Goal: Transaction & Acquisition: Purchase product/service

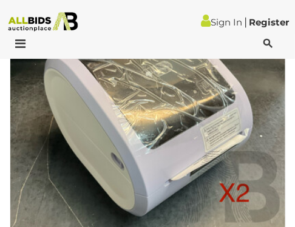
scroll to position [4505, 0]
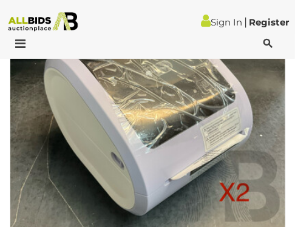
click at [158, 59] on img at bounding box center [148, 121] width 276 height 276
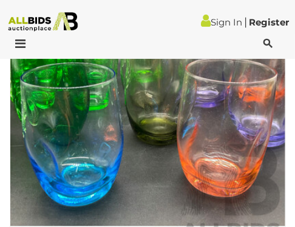
scroll to position [4864, 0]
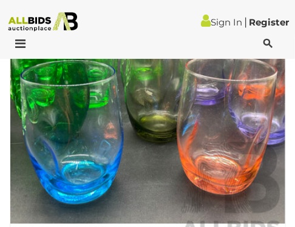
click at [78, 187] on img at bounding box center [148, 113] width 276 height 276
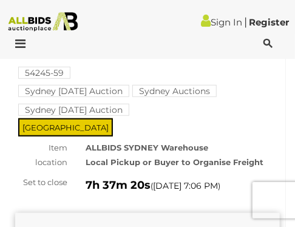
scroll to position [130, 0]
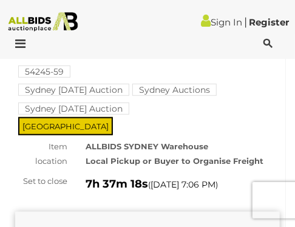
click at [196, 96] on mark "Sydney Auctions" at bounding box center [174, 90] width 84 height 12
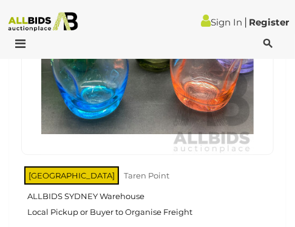
scroll to position [1508, 0]
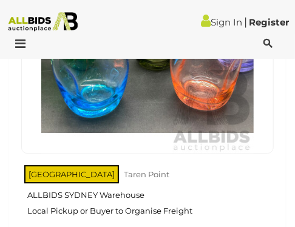
click at [96, 109] on img at bounding box center [147, 47] width 212 height 212
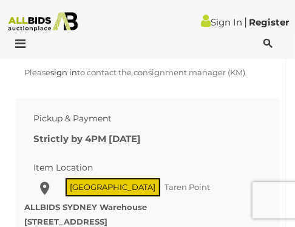
scroll to position [1285, 0]
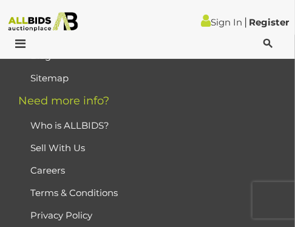
scroll to position [2687, 0]
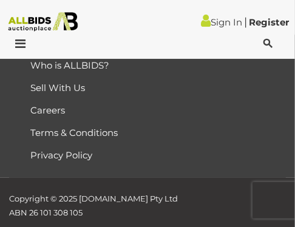
click at [161, 194] on div "﻿ Copyright © 2025 ALLBIDS.com.au Pty Ltd ABN 26 101 308 105 This page was last…" at bounding box center [147, 226] width 295 height 97
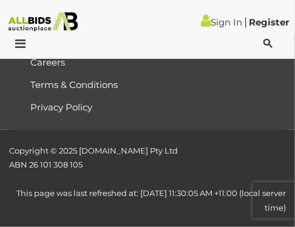
click at [29, 37] on div at bounding box center [147, 47] width 295 height 24
click at [16, 45] on icon at bounding box center [17, 44] width 16 height 12
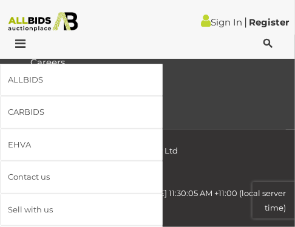
click at [16, 45] on icon at bounding box center [17, 44] width 16 height 12
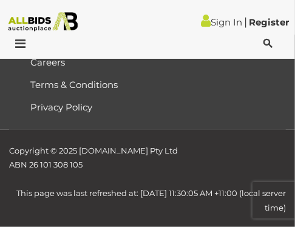
click at [32, 30] on img at bounding box center [43, 21] width 78 height 19
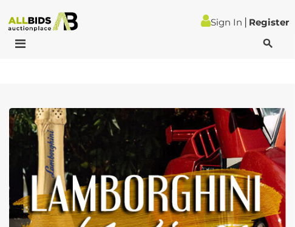
click at [187, 109] on img at bounding box center [147, 229] width 277 height 242
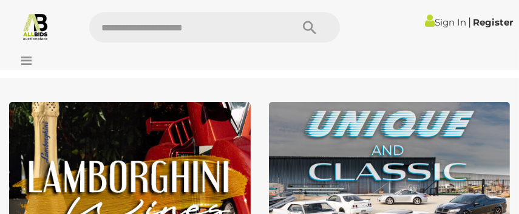
click at [249, 22] on input "text" at bounding box center [184, 27] width 191 height 30
type input "*****"
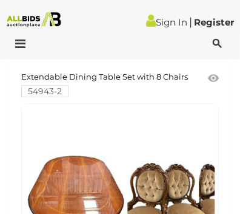
scroll to position [467, 0]
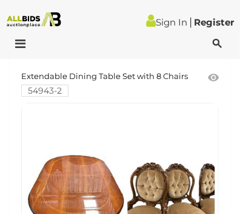
click at [100, 49] on div at bounding box center [120, 45] width 234 height 15
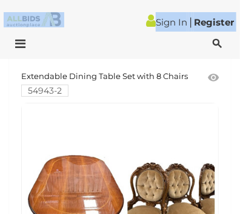
drag, startPoint x: 46, startPoint y: 30, endPoint x: -43, endPoint y: 64, distance: 95.5
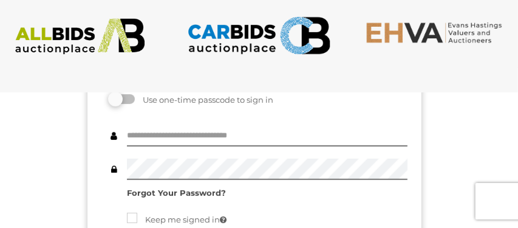
scroll to position [108, 0]
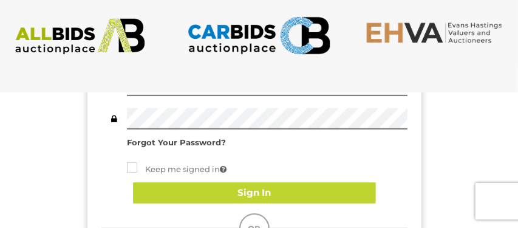
click at [7, 57] on div "Contact Us" at bounding box center [259, 38] width 536 height 53
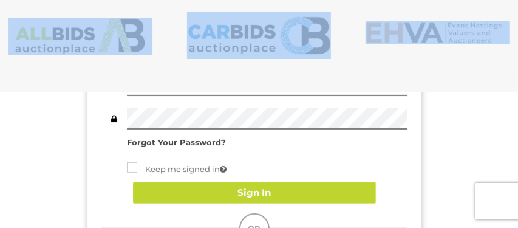
click at [87, 19] on img at bounding box center [80, 36] width 144 height 36
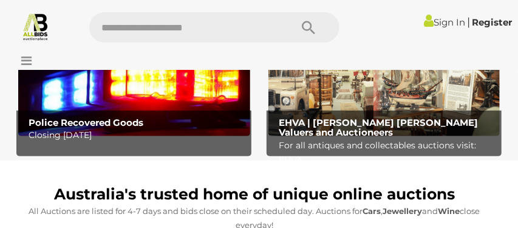
scroll to position [305, 0]
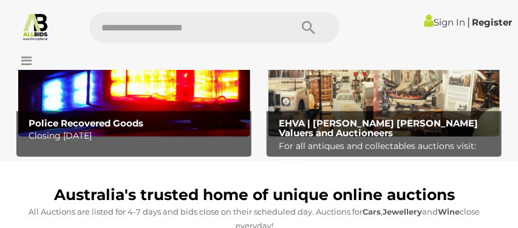
click at [241, 173] on div "Australia's trusted home of unique online auctions All Auctions are listed for …" at bounding box center [254, 200] width 490 height 61
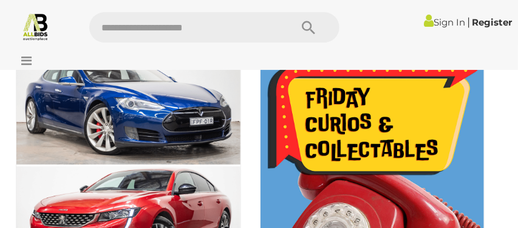
scroll to position [621, 0]
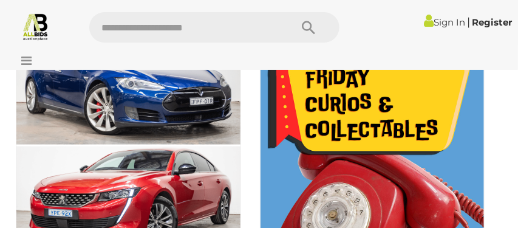
click at [463, 50] on div at bounding box center [259, 52] width 512 height 6
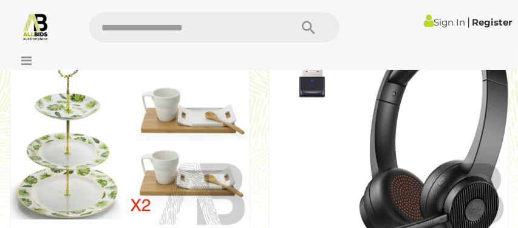
scroll to position [1959, 0]
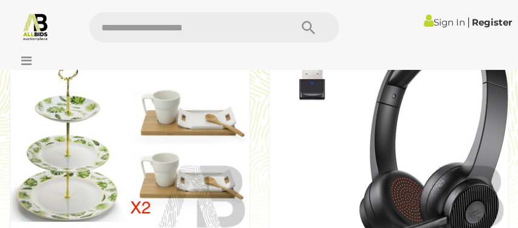
click at [422, 221] on img at bounding box center [389, 140] width 240 height 240
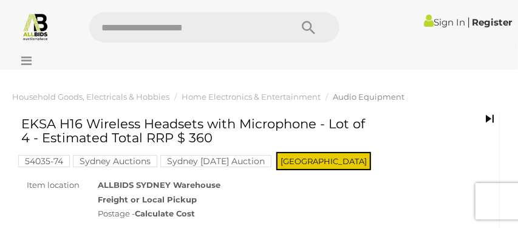
drag, startPoint x: 392, startPoint y: 85, endPoint x: 257, endPoint y: 170, distance: 159.3
click at [175, 7] on div "Sign In |" at bounding box center [259, 23] width 518 height 46
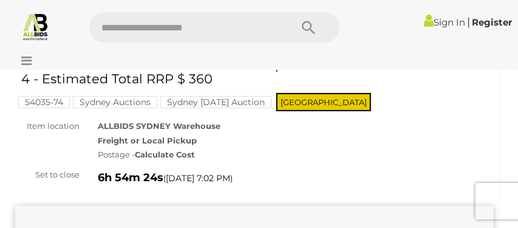
scroll to position [62, 0]
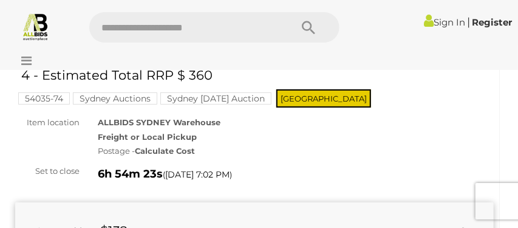
click at [175, 7] on div "Sign In |" at bounding box center [259, 23] width 518 height 46
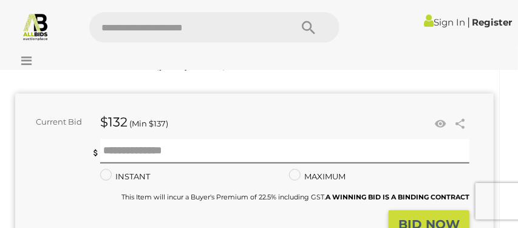
scroll to position [171, 0]
drag, startPoint x: 175, startPoint y: 7, endPoint x: 29, endPoint y: 181, distance: 227.4
click at [30, 177] on div "You are not the highest bidder, please place a higher bid. Minimum bid is $137 …" at bounding box center [242, 175] width 454 height 71
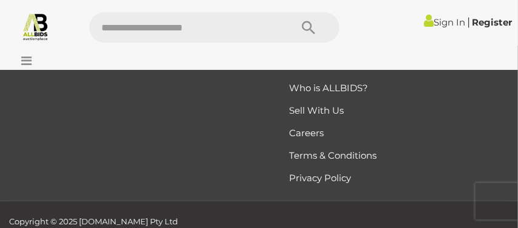
scroll to position [2650, 0]
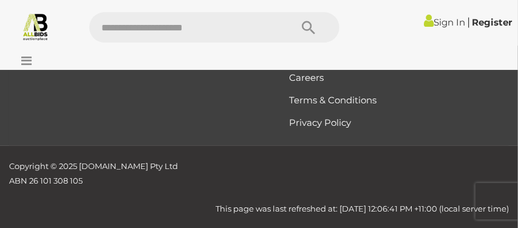
drag, startPoint x: 44, startPoint y: 56, endPoint x: 47, endPoint y: 49, distance: 7.9
click at [47, 49] on div at bounding box center [259, 58] width 518 height 24
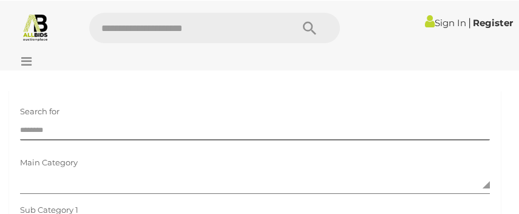
scroll to position [5, 0]
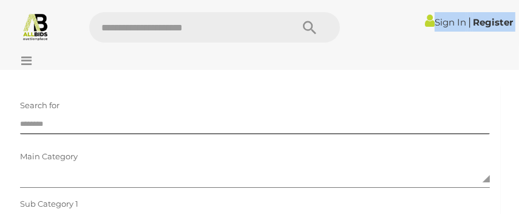
click at [38, 25] on img at bounding box center [35, 26] width 29 height 29
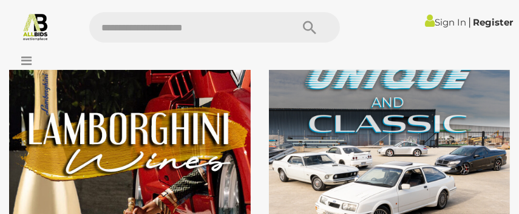
scroll to position [49, 0]
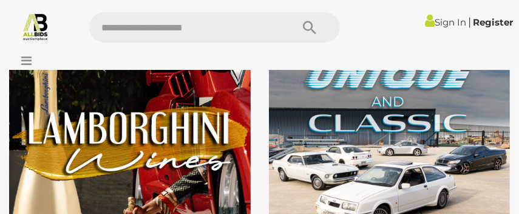
drag, startPoint x: 221, startPoint y: 10, endPoint x: 197, endPoint y: 35, distance: 34.8
click at [197, 35] on div "Sign In |" at bounding box center [259, 23] width 519 height 46
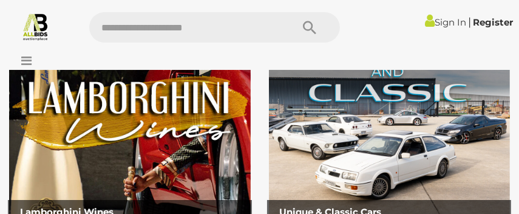
click at [491, 45] on div "Sign In |" at bounding box center [259, 23] width 519 height 46
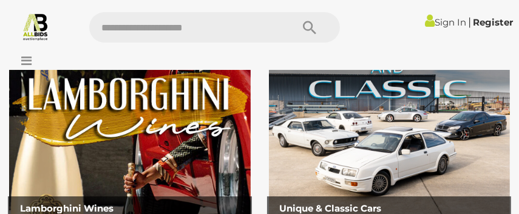
scroll to position [81, 0]
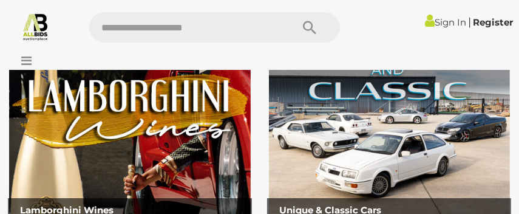
click at [491, 45] on div "Sign In |" at bounding box center [259, 23] width 519 height 46
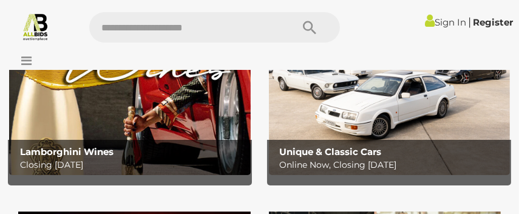
scroll to position [140, 0]
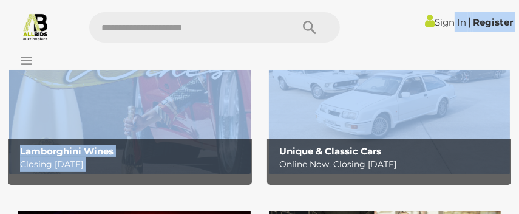
drag, startPoint x: 439, startPoint y: 38, endPoint x: 422, endPoint y: 85, distance: 49.9
click at [35, 16] on img at bounding box center [35, 26] width 29 height 29
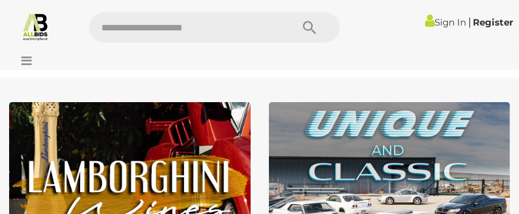
click at [96, 67] on div at bounding box center [259, 58] width 519 height 24
click at [30, 38] on img at bounding box center [35, 26] width 29 height 29
click at [42, 41] on div "Sign In |" at bounding box center [259, 27] width 537 height 30
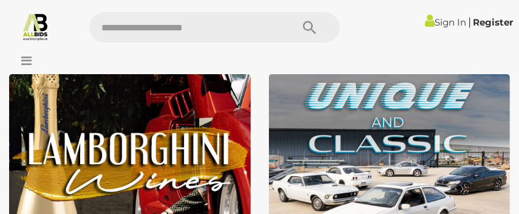
scroll to position [27, 0]
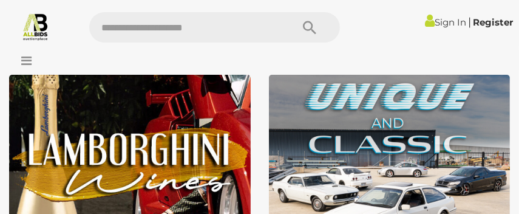
click at [42, 32] on img at bounding box center [35, 26] width 29 height 29
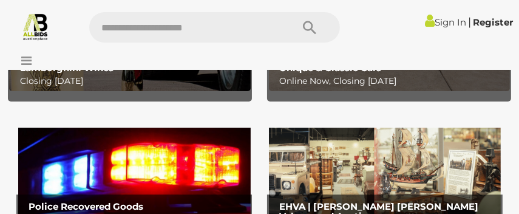
scroll to position [223, 0]
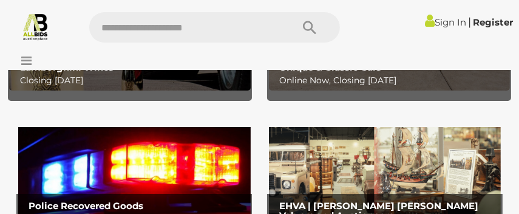
click at [493, 57] on div at bounding box center [259, 58] width 519 height 24
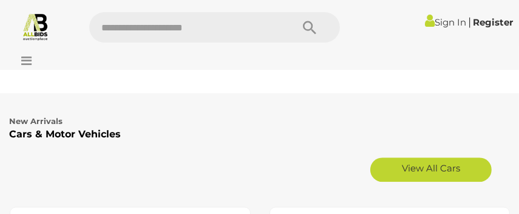
scroll to position [2647, 0]
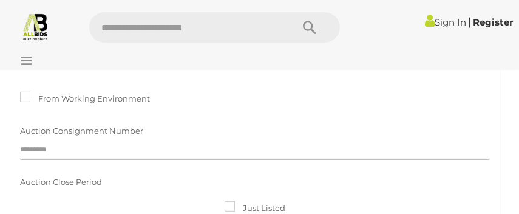
scroll to position [502, 0]
click at [293, 112] on div "Tested Working" at bounding box center [255, 43] width 488 height 154
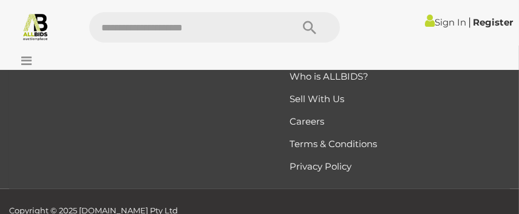
scroll to position [1583, 0]
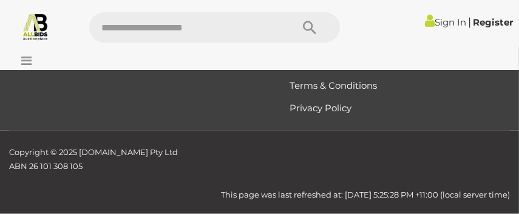
click at [372, 132] on div "﻿ Copyright © 2025 ALLBIDS.com.au Pty Ltd ABN 26 101 308 105 This page was last…" at bounding box center [259, 171] width 519 height 83
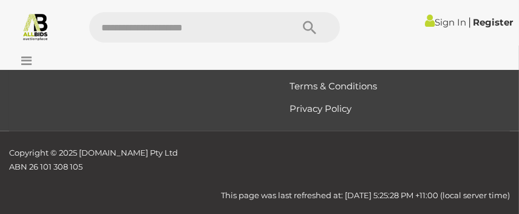
click at [53, 49] on div at bounding box center [46, 52] width 86 height 6
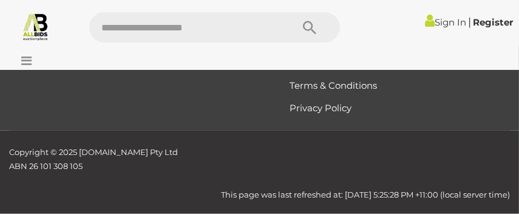
click at [75, 37] on div at bounding box center [35, 26] width 89 height 29
click at [51, 55] on div at bounding box center [259, 58] width 519 height 24
click at [31, 26] on img at bounding box center [35, 26] width 29 height 29
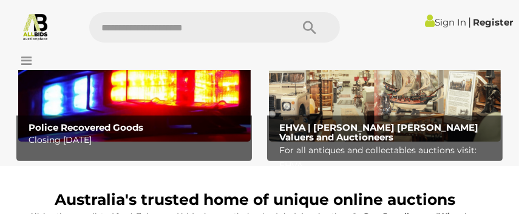
scroll to position [302, 0]
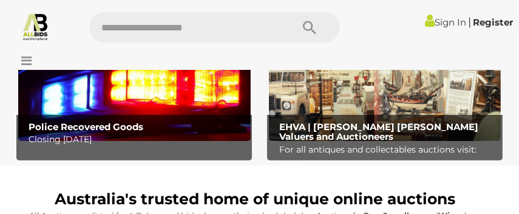
drag, startPoint x: 392, startPoint y: 132, endPoint x: 399, endPoint y: 115, distance: 18.3
click at [306, 150] on p "For all antiques and collectables auctions visit: EHVA" at bounding box center [387, 157] width 217 height 30
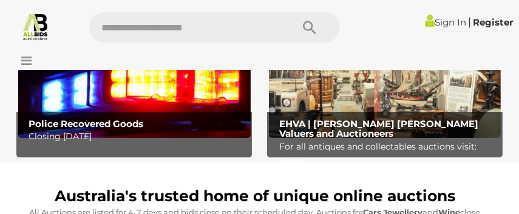
click at [313, 104] on img at bounding box center [385, 85] width 232 height 105
